Goal: Information Seeking & Learning: Learn about a topic

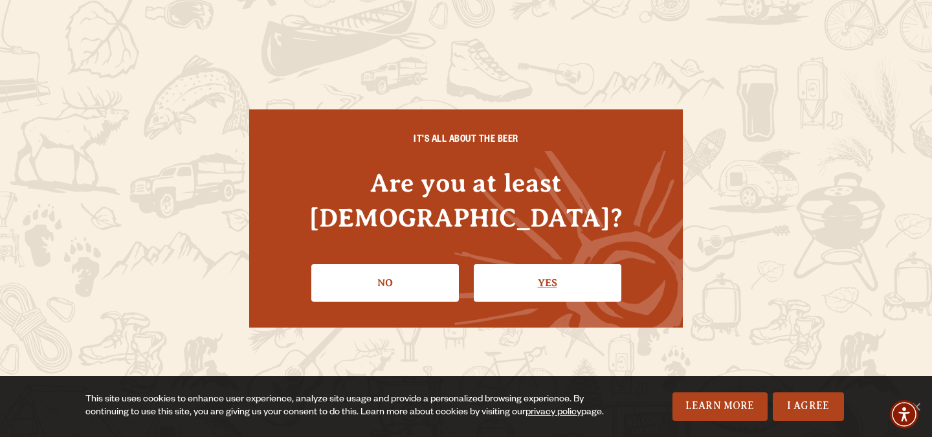
click at [535, 264] on link "Yes" at bounding box center [548, 283] width 148 height 38
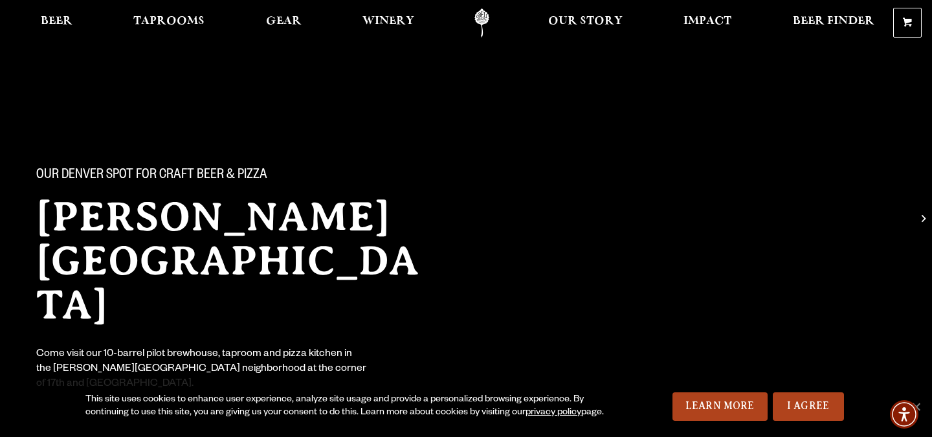
click at [29, 13] on div "Beer Taprooms Gear Winery Our Story Impact Beer Finder Menu Menu" at bounding box center [446, 22] width 893 height 29
click at [41, 15] on link "Beer" at bounding box center [56, 22] width 49 height 29
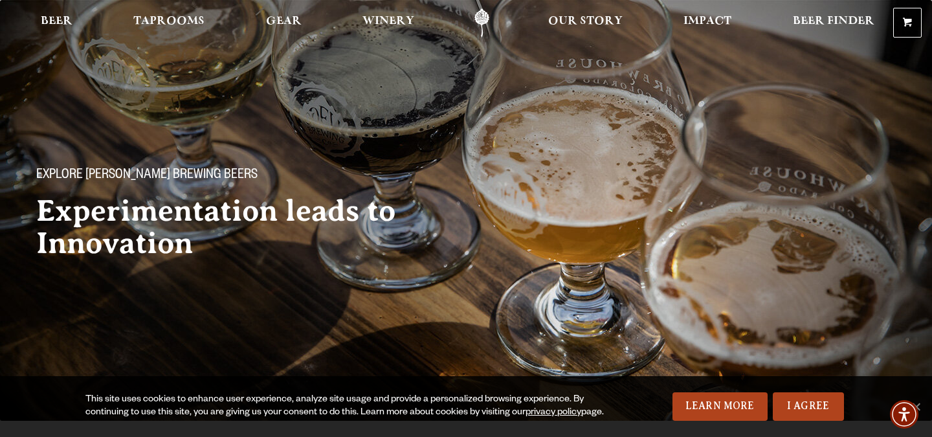
click at [556, 154] on div "Explore [PERSON_NAME] Brewing Beers Experimentation leads to Innovation" at bounding box center [466, 203] width 932 height 154
click at [813, 399] on link "I Agree" at bounding box center [808, 406] width 71 height 28
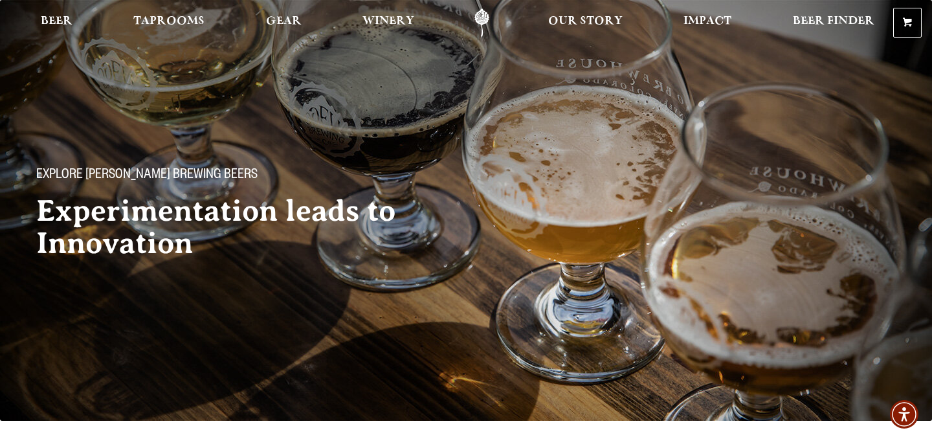
click at [537, 229] on div "Explore [PERSON_NAME] Brewing Beers Experimentation leads to Innovation" at bounding box center [466, 203] width 932 height 154
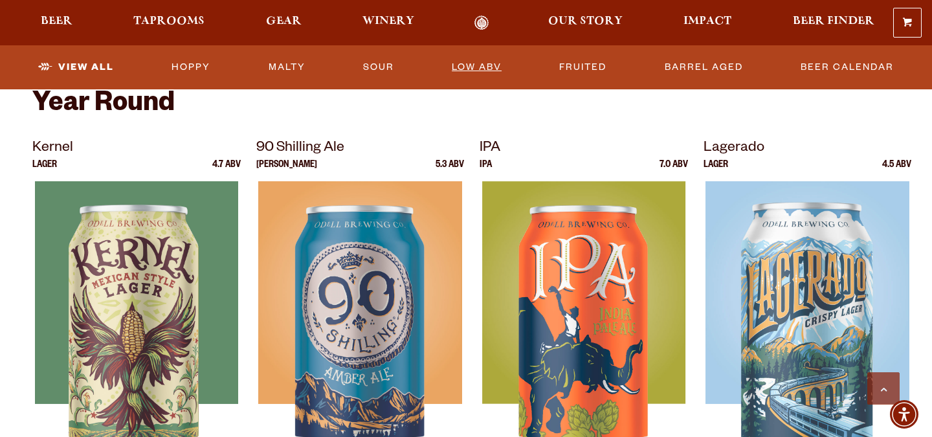
scroll to position [528, 0]
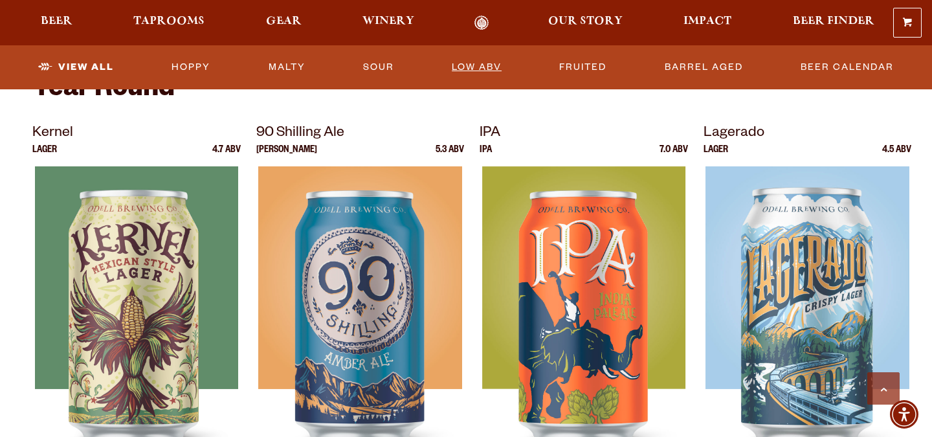
click at [491, 69] on link "Low ABV" at bounding box center [477, 67] width 60 height 30
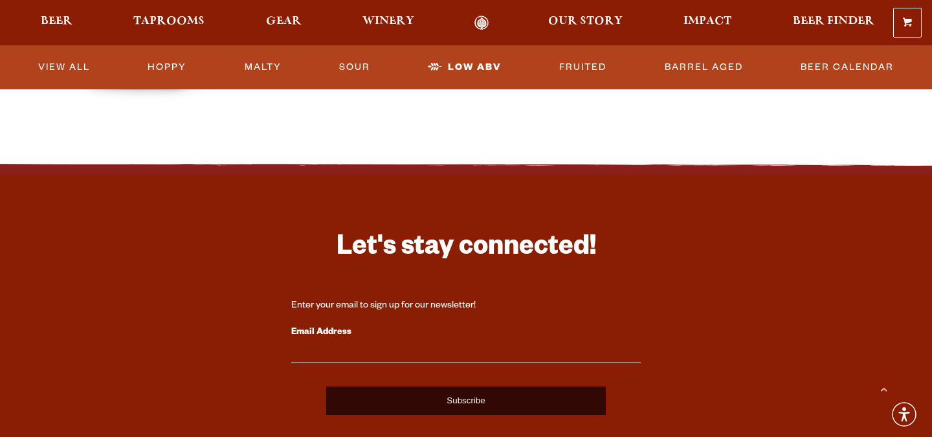
scroll to position [1625, 0]
